Goal: Information Seeking & Learning: Learn about a topic

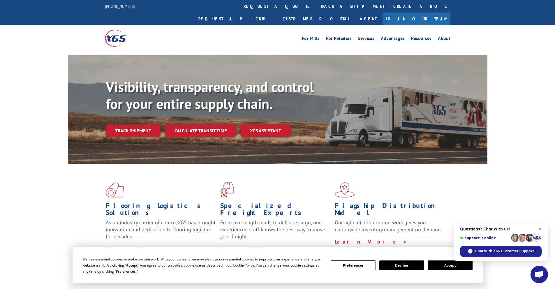
click at [440, 13] on link "Join Our Team" at bounding box center [417, 19] width 68 height 13
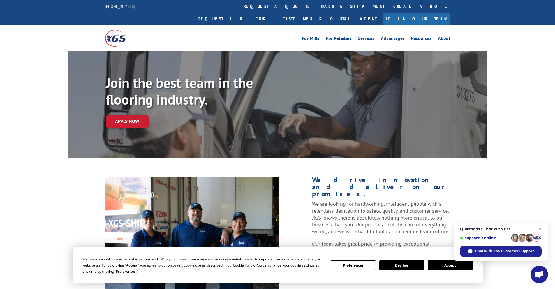
click at [435, 265] on button "Accept" at bounding box center [450, 265] width 45 height 10
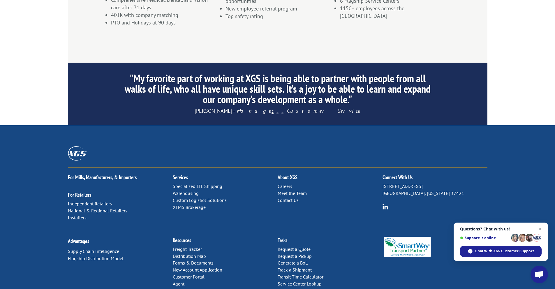
scroll to position [543, 0]
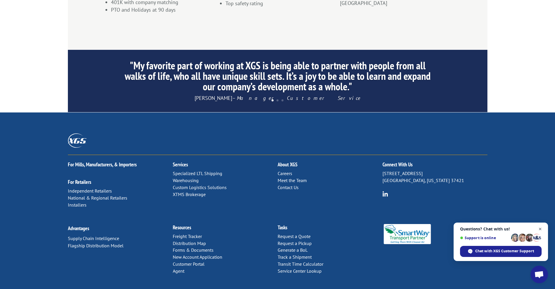
click at [539, 228] on span "Close chat" at bounding box center [540, 229] width 7 height 7
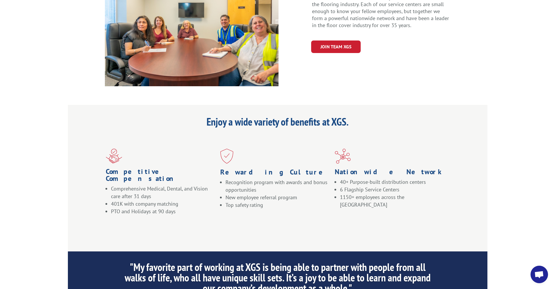
scroll to position [341, 0]
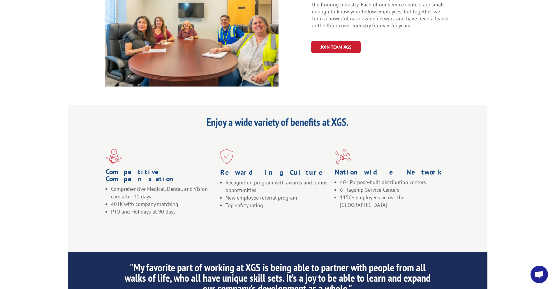
click at [333, 35] on div "Nationwide Career Opportunities XGS operates the largest independent, asset-bas…" at bounding box center [278, 29] width 346 height 116
click at [334, 34] on div "Nationwide Career Opportunities XGS operates the largest independent, asset-bas…" at bounding box center [278, 29] width 346 height 116
click at [337, 41] on link "Join Team XGS" at bounding box center [336, 47] width 50 height 13
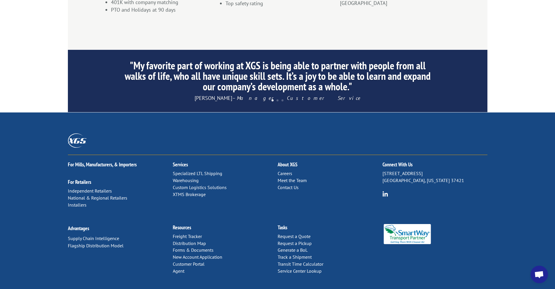
scroll to position [0, 0]
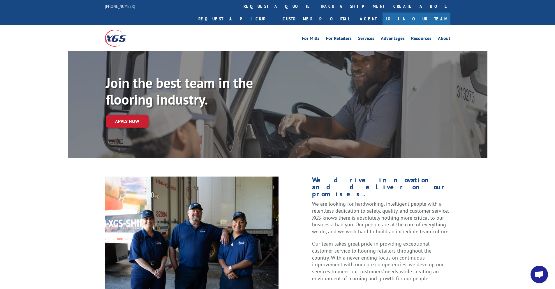
drag, startPoint x: 99, startPoint y: 25, endPoint x: 120, endPoint y: 35, distance: 23.3
click at [120, 35] on div "For Mills For Retailers Services Advantages Resources About For Mills For Retai…" at bounding box center [277, 38] width 555 height 26
click at [90, 25] on div "For Mills For Retailers Services Advantages Resources About For Mills For Retai…" at bounding box center [277, 38] width 555 height 26
click at [444, 36] on link "About" at bounding box center [444, 39] width 13 height 6
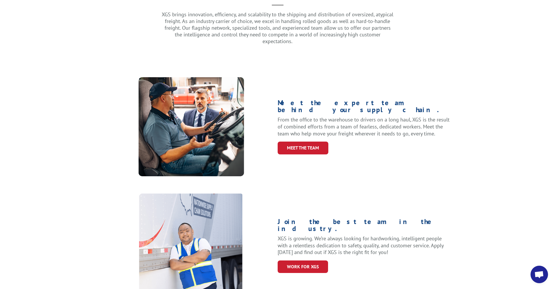
scroll to position [177, 0]
click at [307, 142] on link "Meet the Team" at bounding box center [303, 148] width 51 height 13
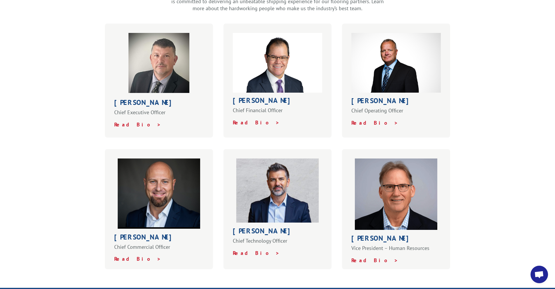
scroll to position [230, 0]
